Goal: Check status: Check status

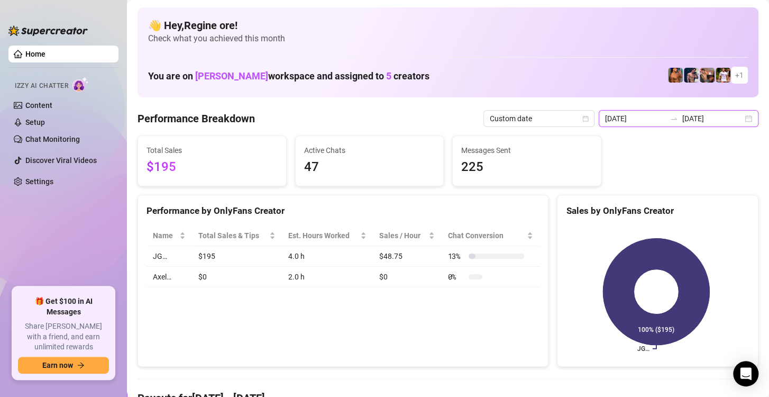
click at [641, 119] on input "[DATE]" at bounding box center [635, 119] width 60 height 12
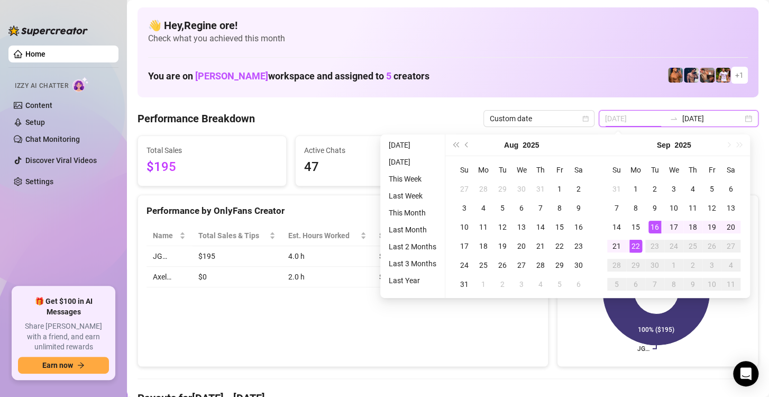
type input "[DATE]"
click at [632, 245] on div "22" at bounding box center [636, 246] width 13 height 13
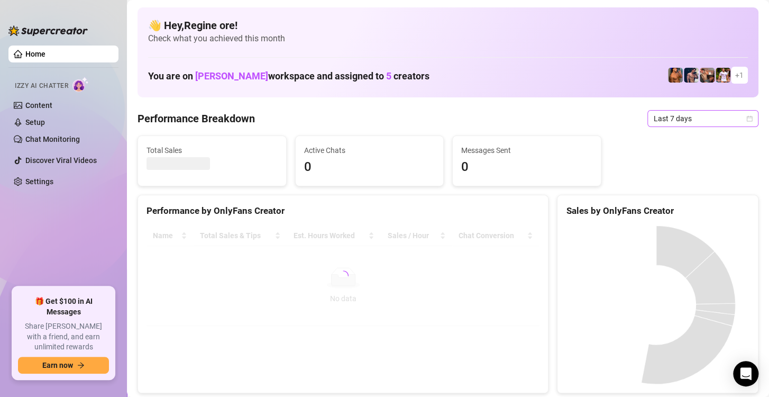
click at [684, 113] on span "Last 7 days" at bounding box center [703, 119] width 98 height 16
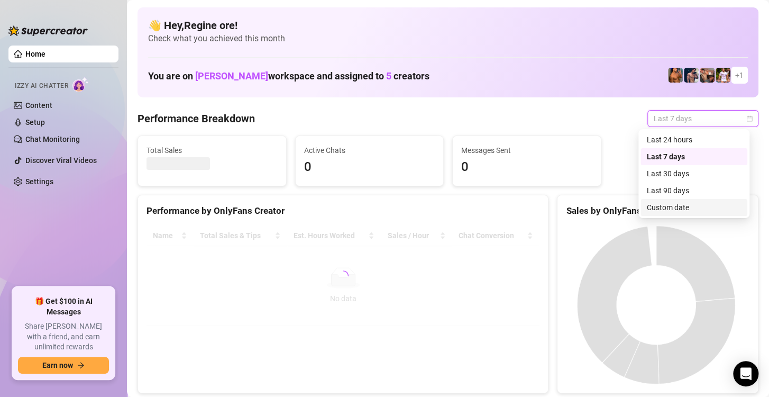
click at [668, 208] on div "Custom date" at bounding box center [694, 208] width 94 height 12
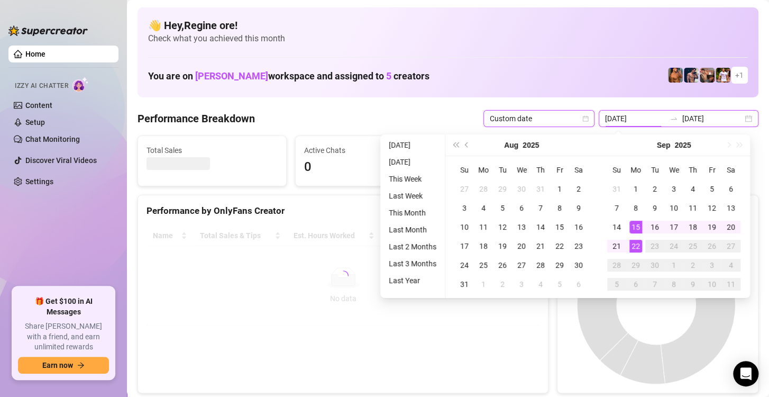
click at [626, 116] on input "[DATE]" at bounding box center [635, 119] width 60 height 12
click at [635, 247] on div "22" at bounding box center [636, 246] width 13 height 13
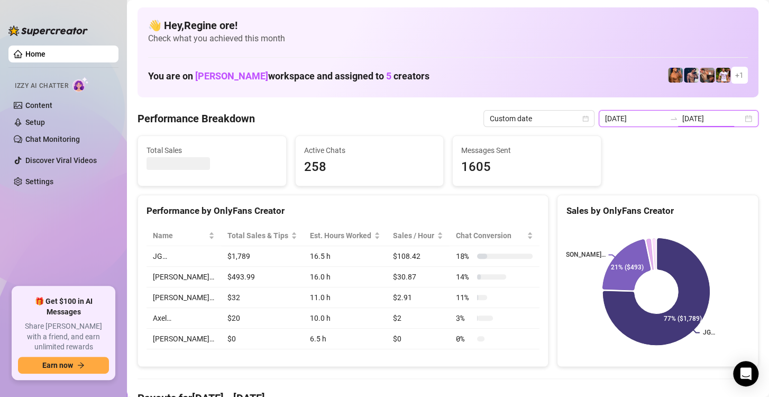
click at [622, 116] on input "[DATE]" at bounding box center [635, 119] width 60 height 12
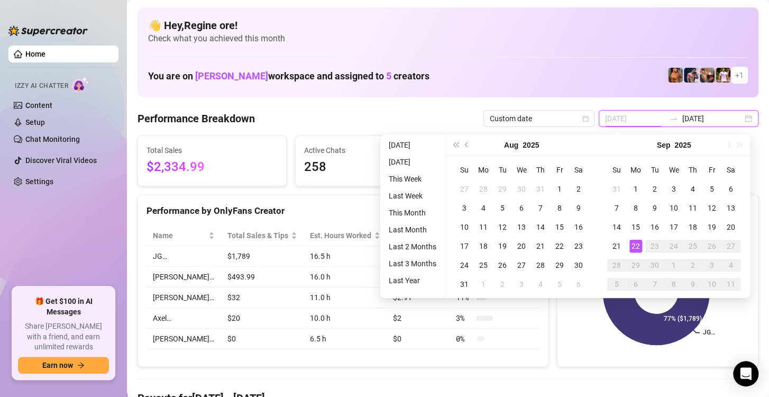
type input "[DATE]"
click at [639, 241] on div "22" at bounding box center [636, 246] width 13 height 13
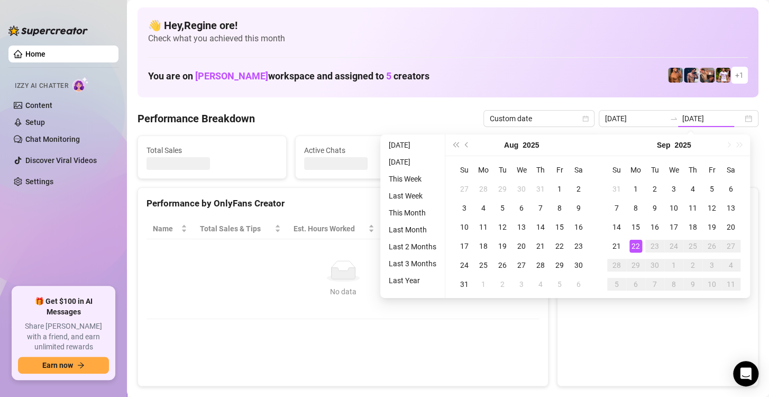
type input "[DATE]"
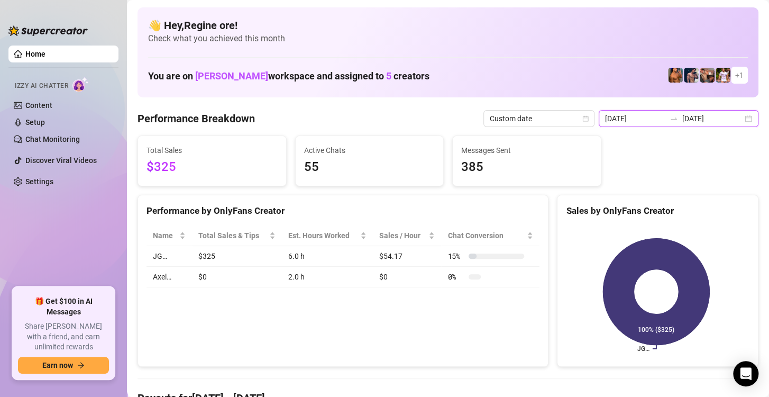
click at [634, 118] on input "[DATE]" at bounding box center [635, 119] width 60 height 12
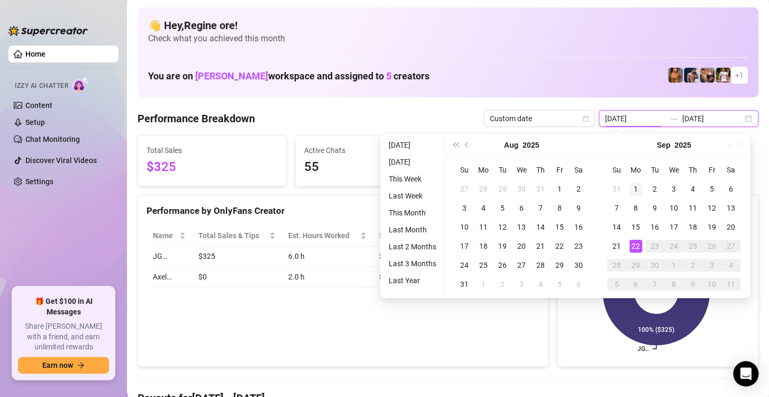
type input "[DATE]"
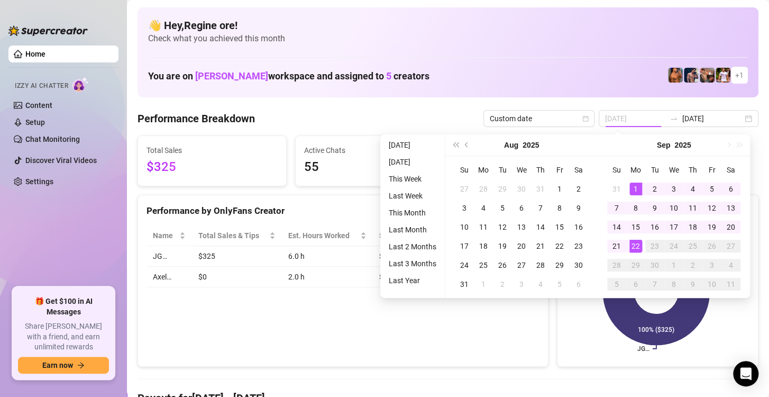
click at [638, 185] on div "1" at bounding box center [636, 189] width 13 height 13
type input "[DATE]"
click at [636, 249] on div "22" at bounding box center [636, 246] width 13 height 13
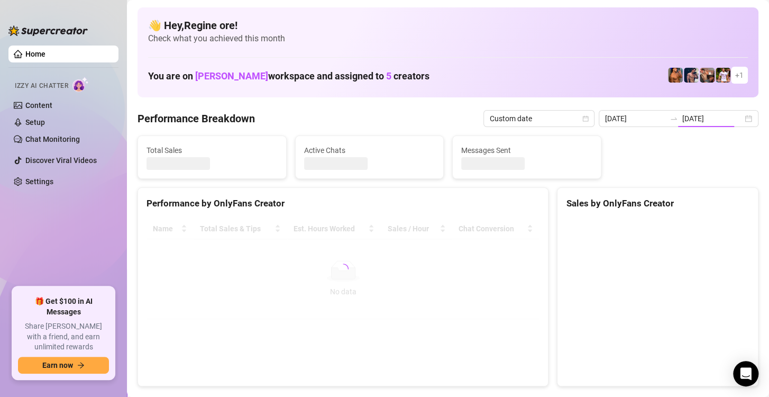
type input "[DATE]"
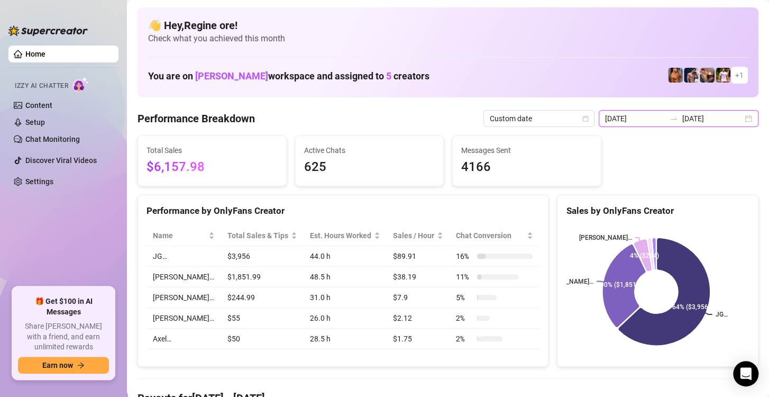
click at [630, 124] on input "[DATE]" at bounding box center [635, 119] width 60 height 12
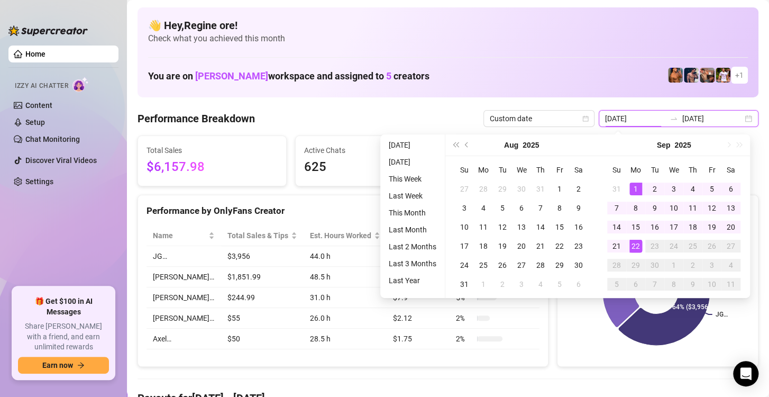
type input "[DATE]"
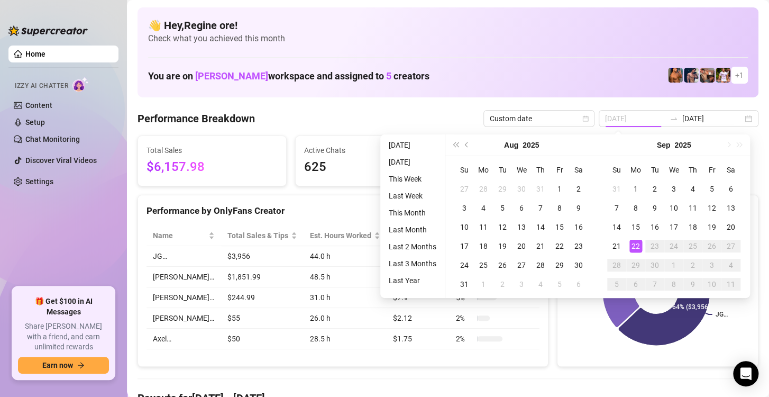
click at [635, 248] on div "22" at bounding box center [636, 246] width 13 height 13
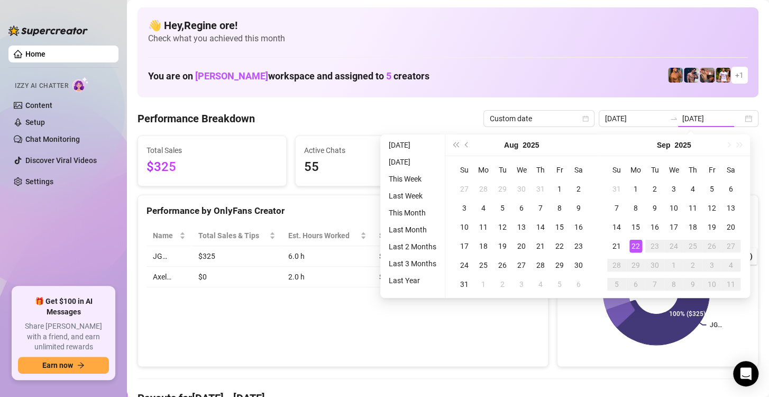
type input "[DATE]"
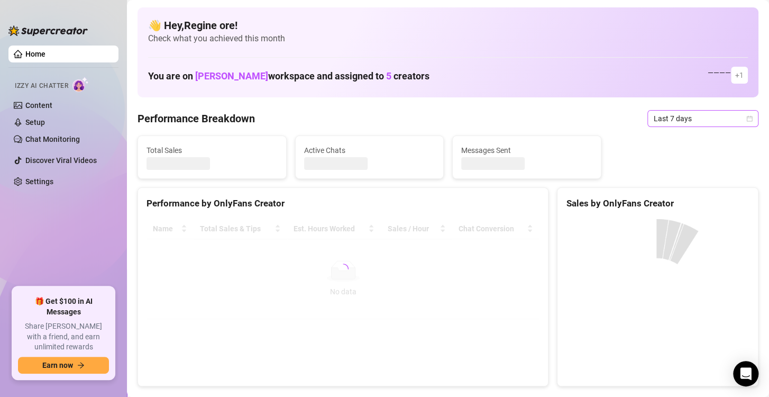
click at [664, 114] on span "Last 7 days" at bounding box center [703, 119] width 98 height 16
click at [673, 121] on span "Last 7 days" at bounding box center [703, 119] width 98 height 16
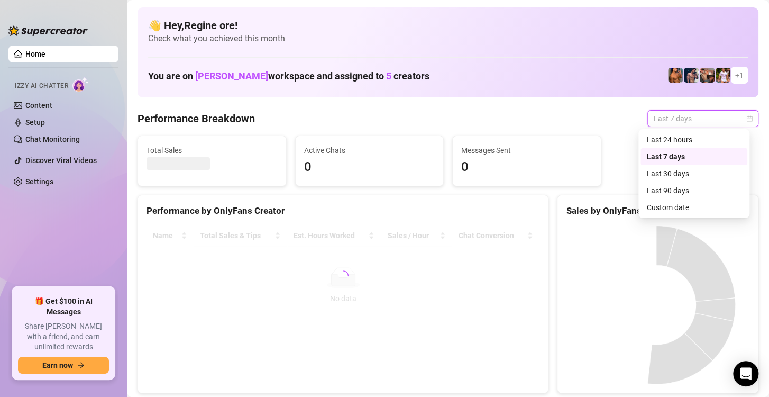
click at [690, 210] on div "Custom date" at bounding box center [694, 208] width 94 height 12
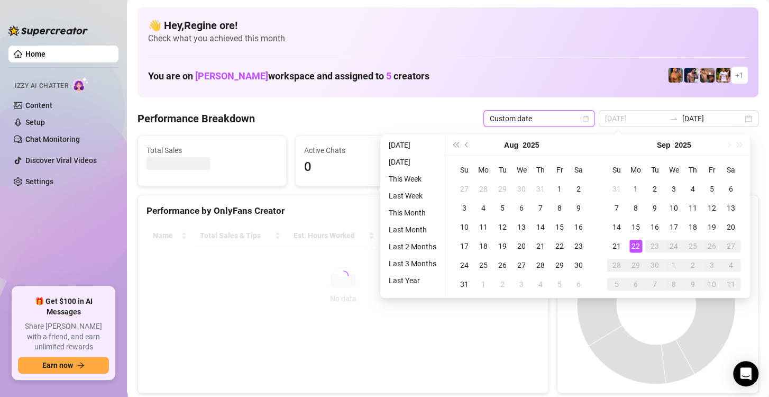
click at [634, 248] on div "22" at bounding box center [636, 246] width 13 height 13
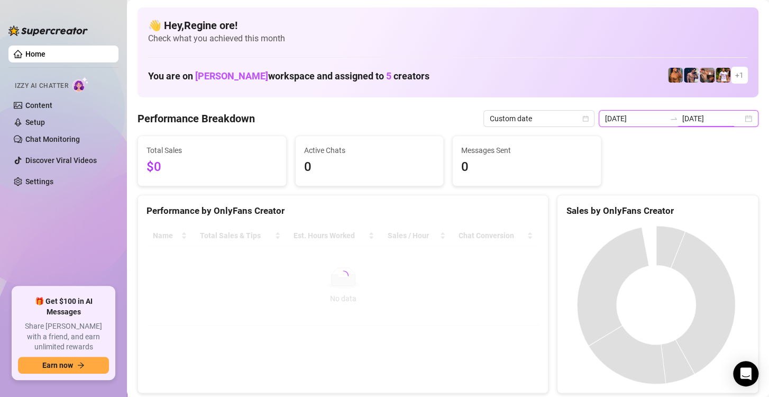
click at [622, 121] on input "[DATE]" at bounding box center [635, 119] width 60 height 12
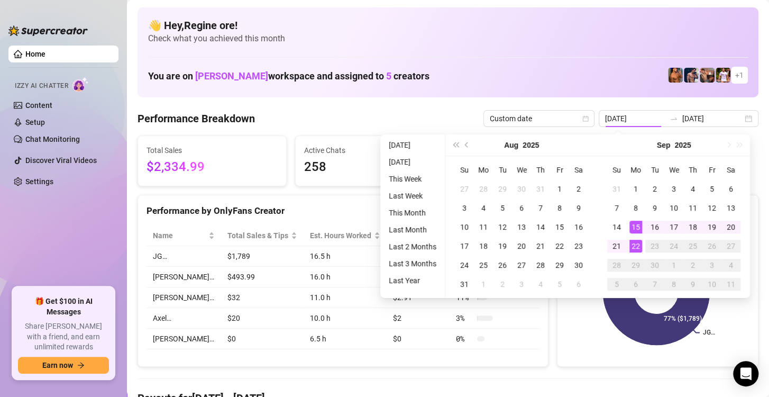
click at [635, 248] on div "22" at bounding box center [636, 246] width 13 height 13
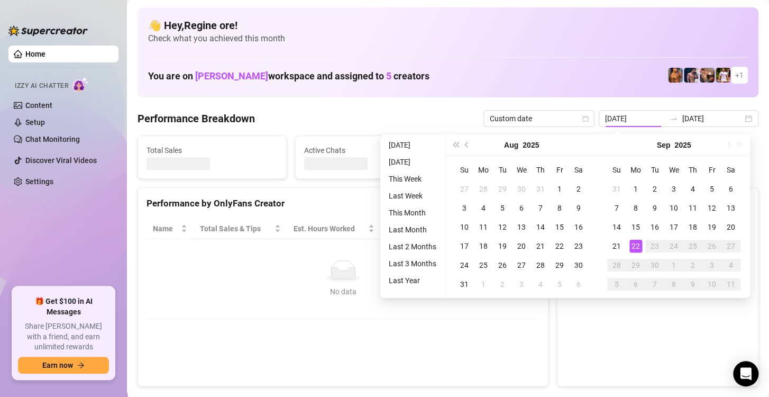
type input "[DATE]"
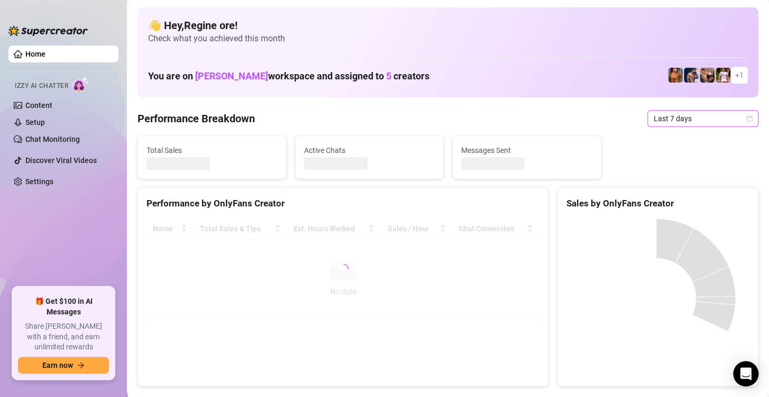
click at [695, 117] on span "Last 7 days" at bounding box center [703, 119] width 98 height 16
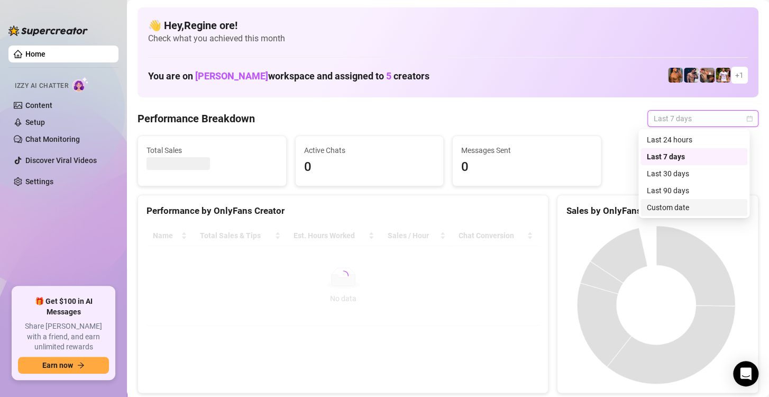
click at [679, 205] on div "Custom date" at bounding box center [694, 208] width 94 height 12
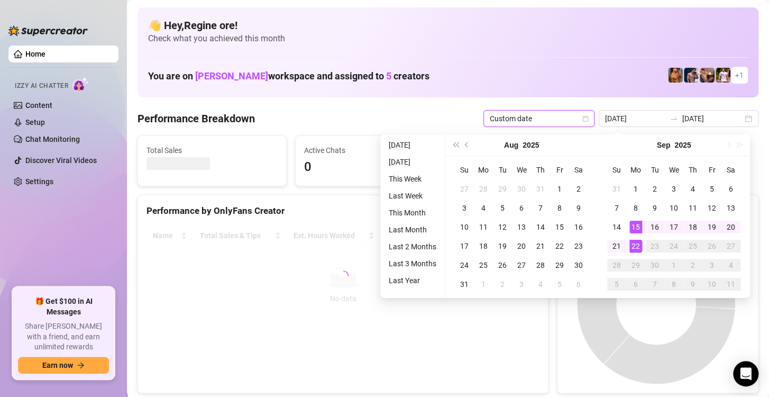
click at [636, 248] on div "22" at bounding box center [636, 246] width 13 height 13
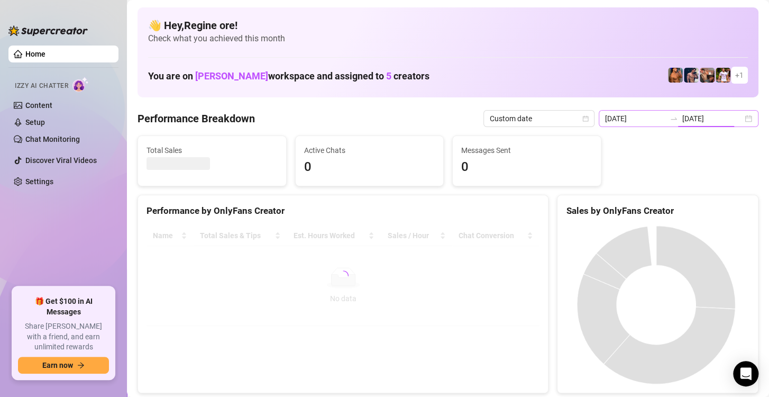
click at [628, 121] on input "[DATE]" at bounding box center [635, 119] width 60 height 12
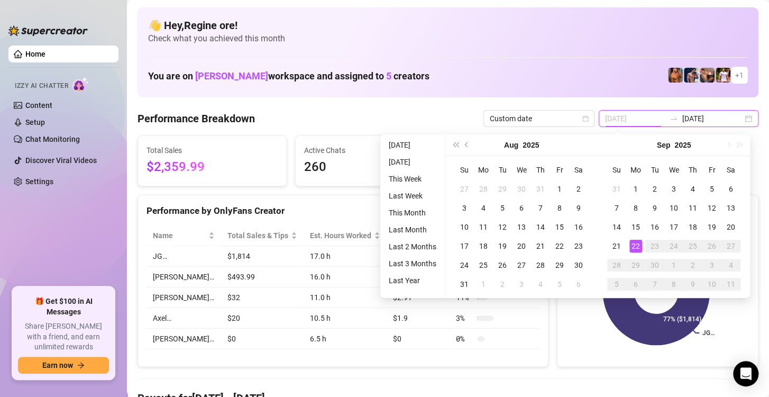
type input "[DATE]"
click at [636, 250] on div "22" at bounding box center [636, 246] width 13 height 13
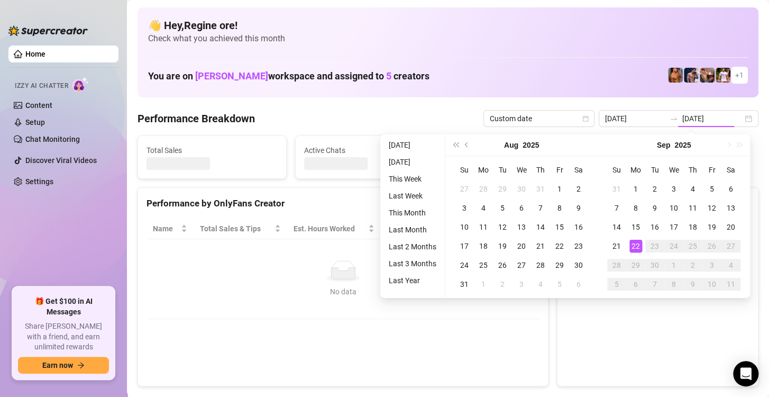
type input "[DATE]"
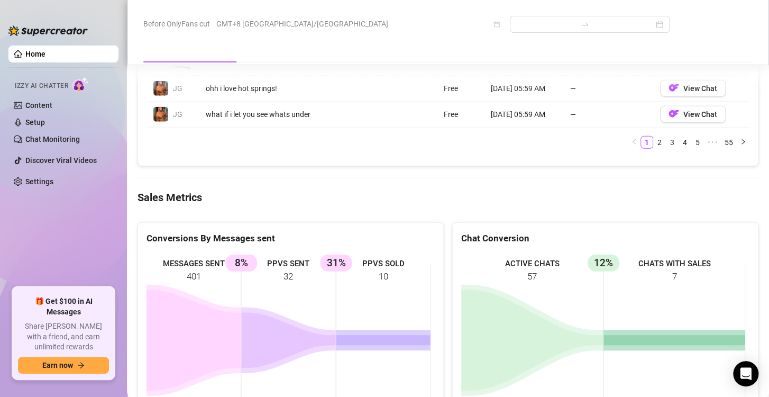
scroll to position [1270, 0]
